Goal: Task Accomplishment & Management: Complete application form

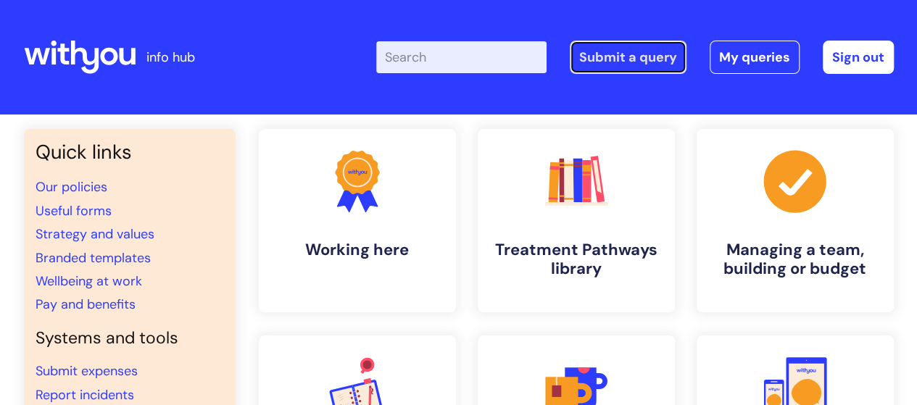
click at [640, 62] on link "Submit a query" at bounding box center [628, 57] width 117 height 33
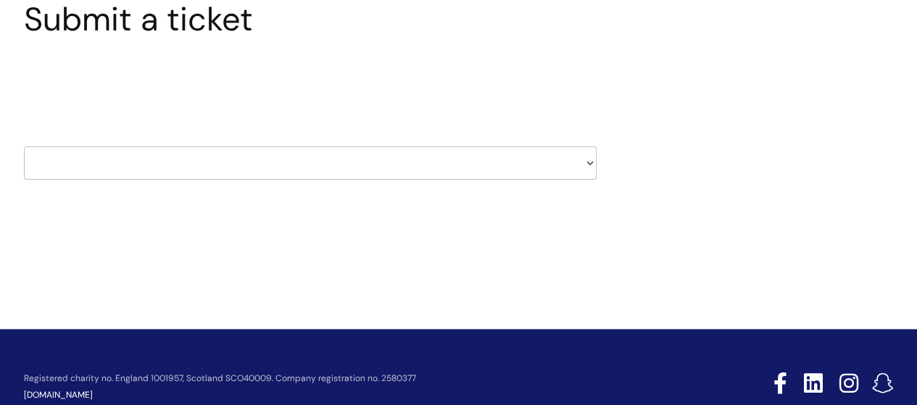
scroll to position [138, 0]
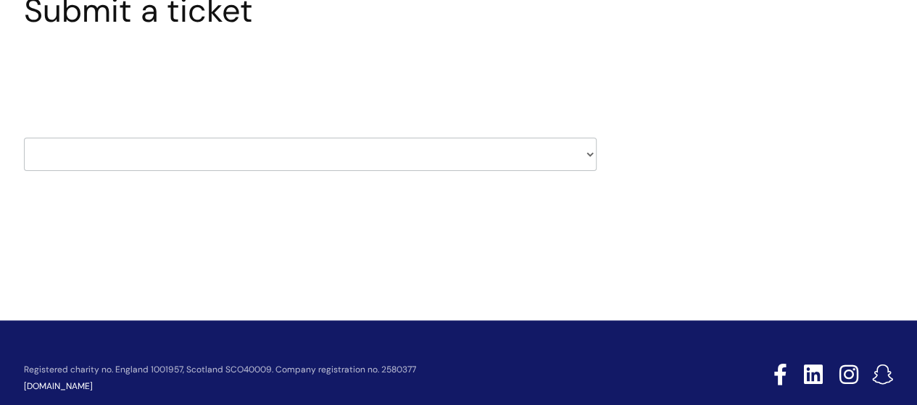
click at [590, 159] on select "HR / People IT and Support Clinical Drug Alerts Finance Accounts Data Support T…" at bounding box center [310, 154] width 573 height 33
click at [651, 134] on div "Submit a ticket Select issue type HR / People IT and Support Clinical Drug Aler…" at bounding box center [459, 103] width 892 height 225
click at [593, 150] on select "HR / People IT and Support Clinical Drug Alerts Finance Accounts Data Support T…" at bounding box center [310, 154] width 573 height 33
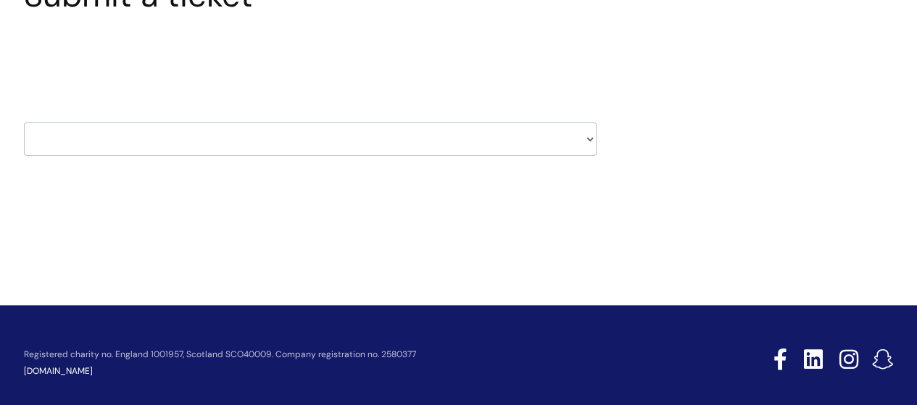
scroll to position [168, 0]
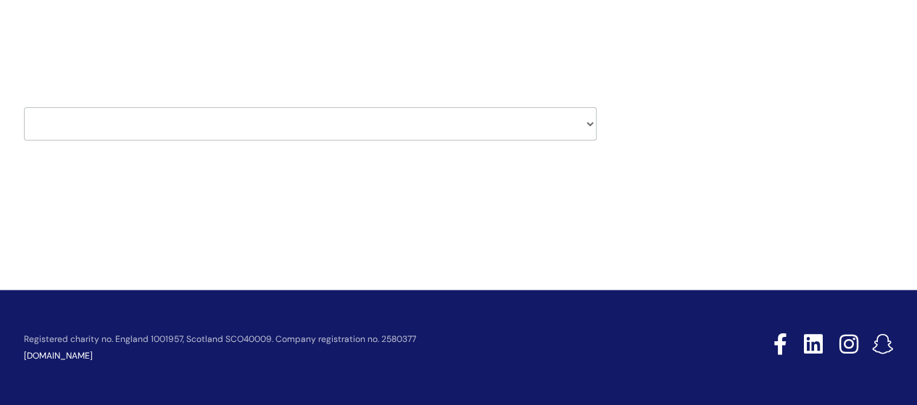
click at [587, 124] on select "HR / People IT and Support Clinical Drug Alerts Finance Accounts Data Support T…" at bounding box center [310, 123] width 573 height 33
select select "property_&_estates"
click at [24, 107] on select "HR / People IT and Support Clinical Drug Alerts Finance Accounts Data Support T…" at bounding box center [310, 123] width 573 height 33
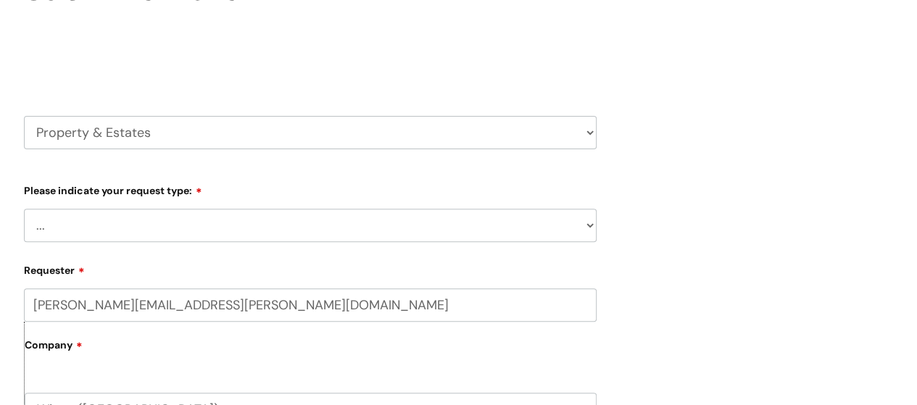
scroll to position [161, 0]
click at [589, 223] on select "... Facilities Support Lease/ Tenancy Agreements Health & Safety and Environmen…" at bounding box center [310, 223] width 573 height 33
select select "Facilities Support"
click at [24, 207] on select "... Facilities Support Lease/ Tenancy Agreements Health & Safety and Environmen…" at bounding box center [310, 223] width 573 height 33
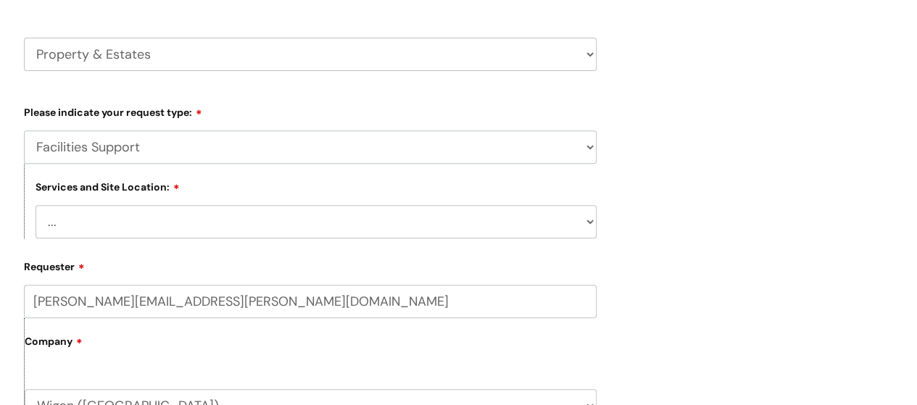
scroll to position [253, 0]
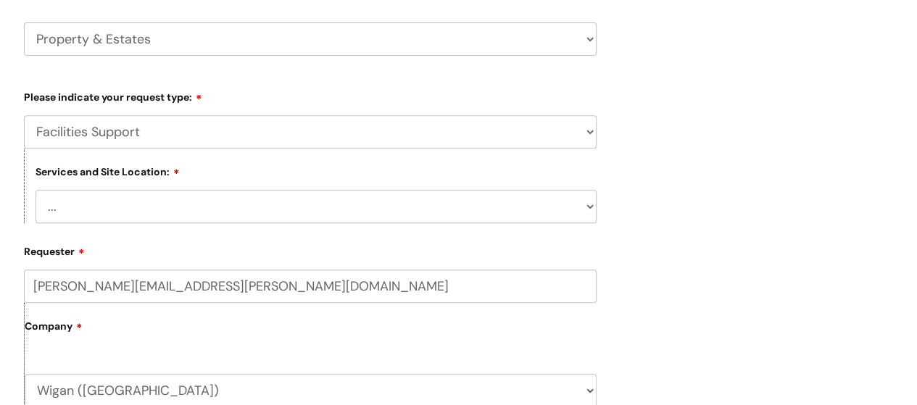
click at [589, 203] on select "... Cleethorpes Darlington Tubwell Darlington Coniscliffe Grimsby Preston Redca…" at bounding box center [316, 206] width 561 height 33
select select "Wigan Kennedy House"
click at [36, 190] on select "... Cleethorpes Darlington Tubwell Darlington Coniscliffe Grimsby Preston Redca…" at bounding box center [316, 206] width 561 height 33
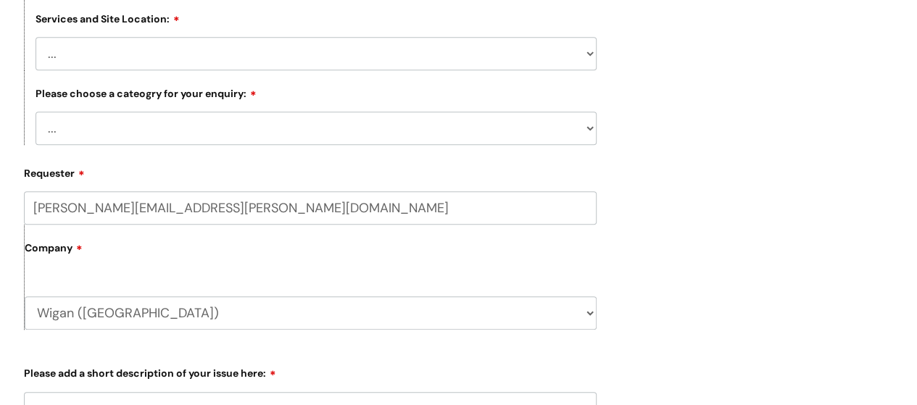
scroll to position [409, 0]
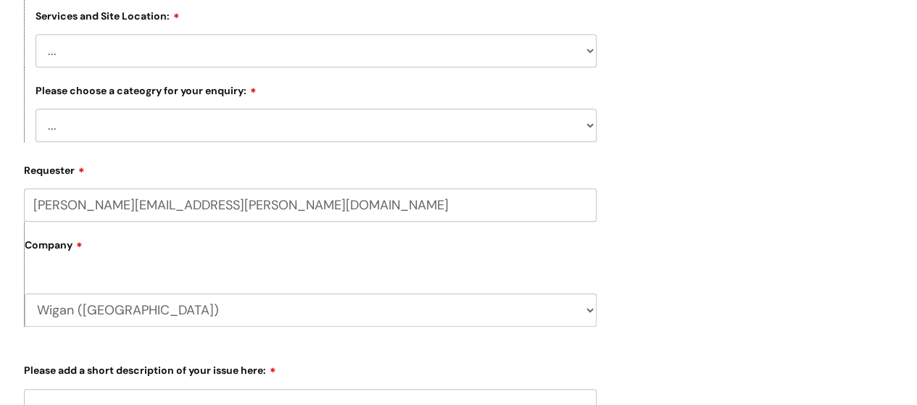
click at [585, 125] on select "... Electrical and Lighting Plumbing and Drainage Heating and Cooling Fixtures,…" at bounding box center [316, 125] width 561 height 33
select select "Plumbing and Drainage"
click at [36, 109] on select "... Electrical and Lighting Plumbing and Drainage Heating and Cooling Fixtures,…" at bounding box center [316, 125] width 561 height 33
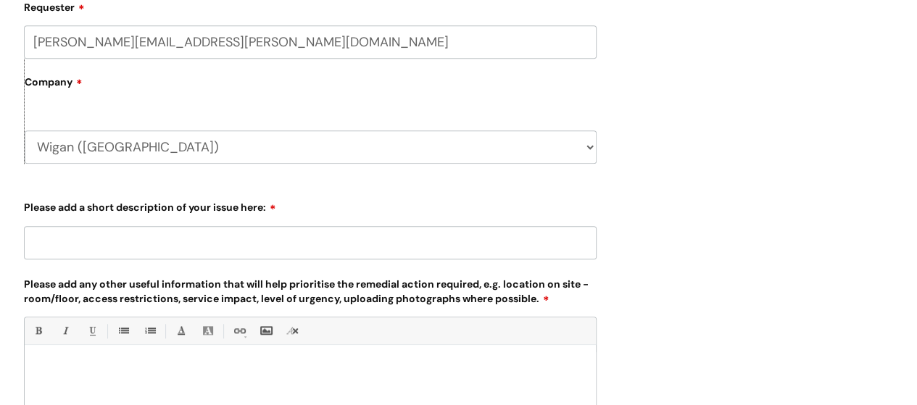
scroll to position [579, 0]
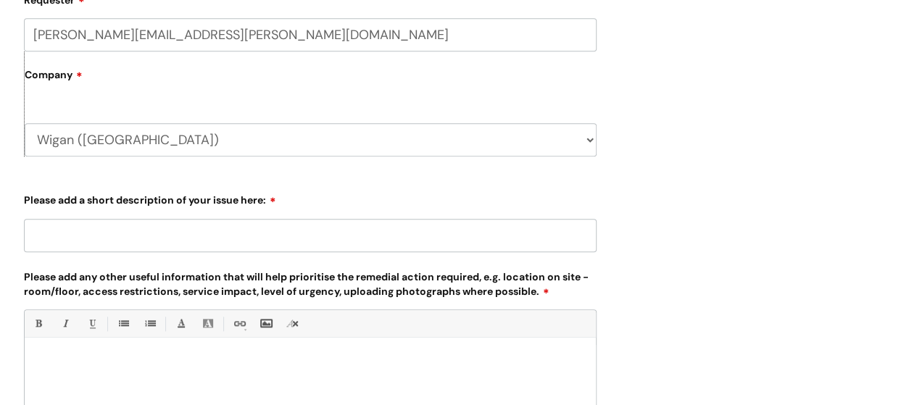
click at [64, 239] on input "Please add a short description of your issue here:" at bounding box center [310, 235] width 573 height 33
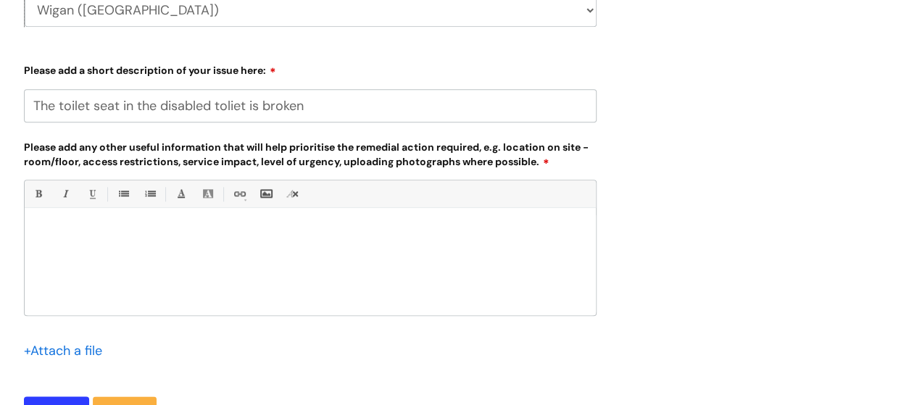
scroll to position [706, 0]
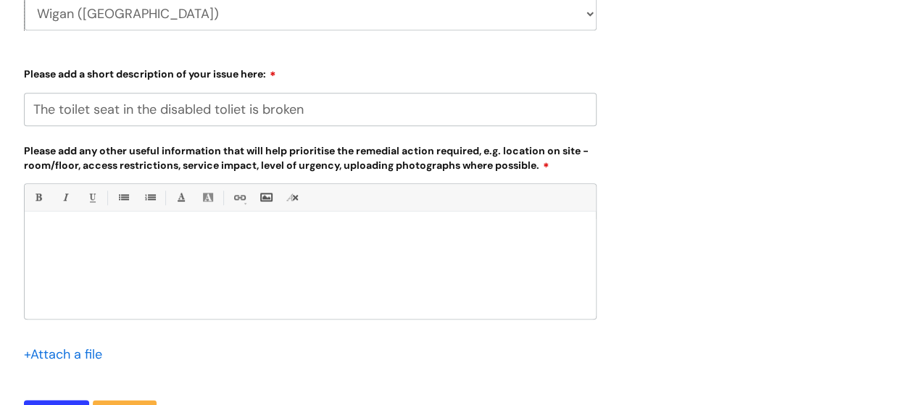
type input "The toilet seat in the disabled toliet is broken"
click at [76, 242] on p at bounding box center [311, 236] width 550 height 13
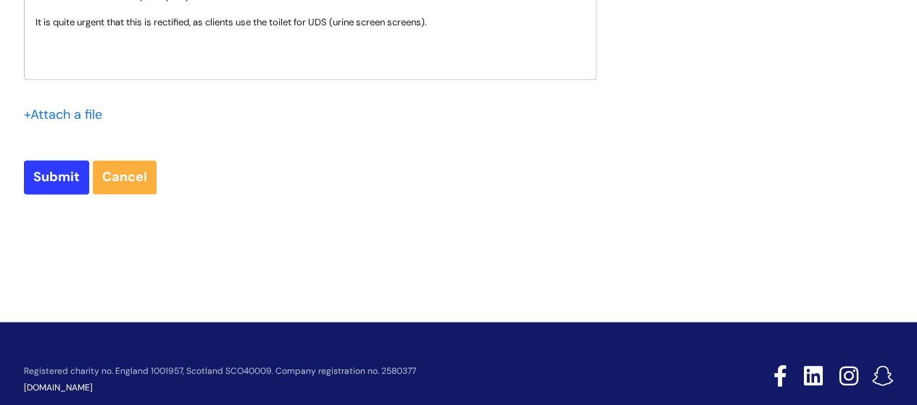
scroll to position [953, 0]
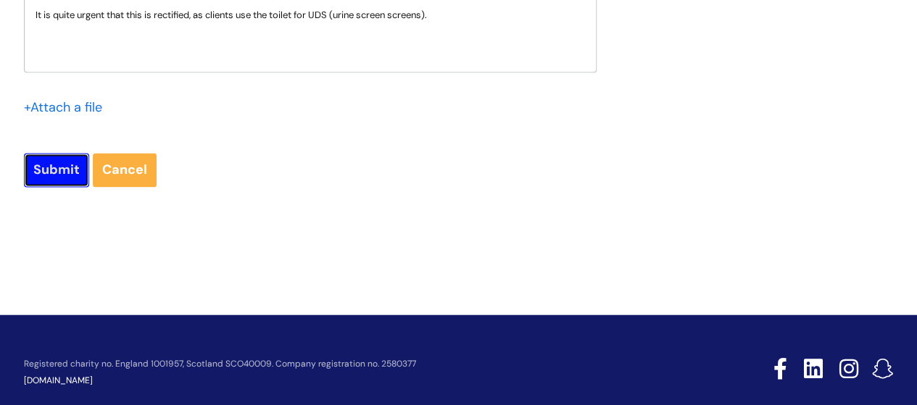
click at [52, 172] on input "Submit" at bounding box center [56, 169] width 65 height 33
type input "Please Wait..."
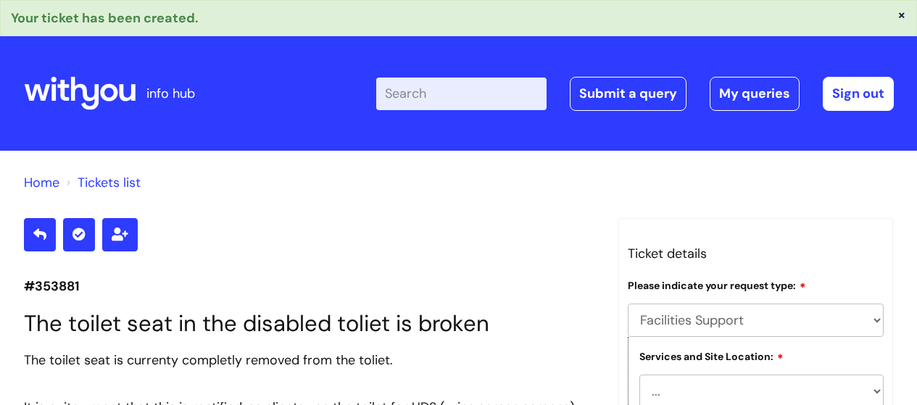
select select "Facilities Support"
select select "[GEOGRAPHIC_DATA][PERSON_NAME]"
select select "Plumbing and Drainage"
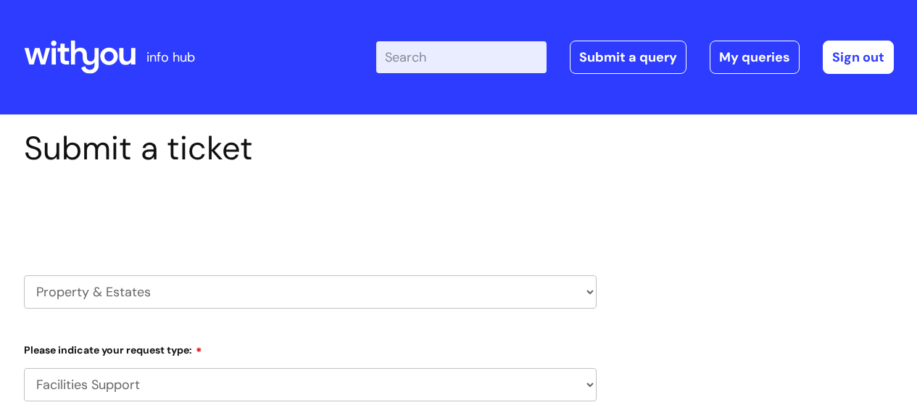
select select "Facilities Support"
select select "80004286540"
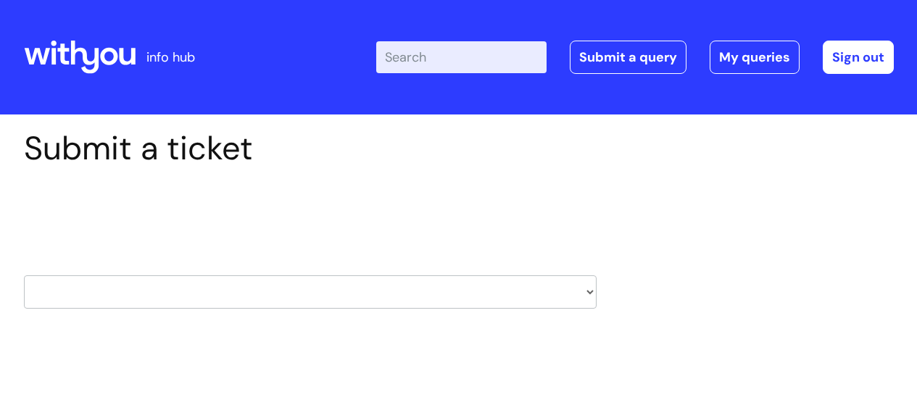
scroll to position [168, 0]
